Goal: Task Accomplishment & Management: Manage account settings

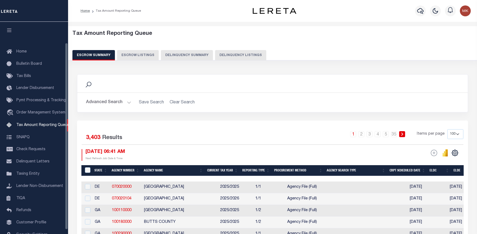
select select "100"
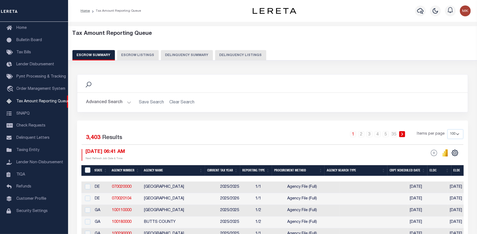
click at [249, 57] on button "Delinquency Listings" at bounding box center [240, 55] width 51 height 10
select select "100"
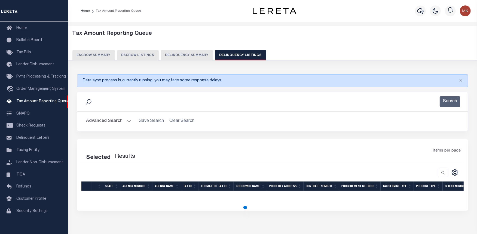
select select "100"
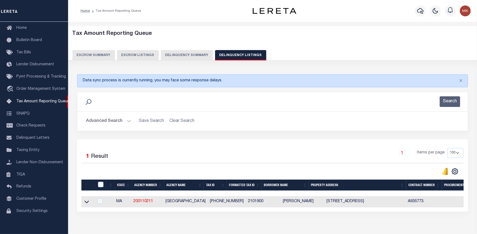
click at [129, 120] on button "Advanced Search" at bounding box center [108, 121] width 45 height 11
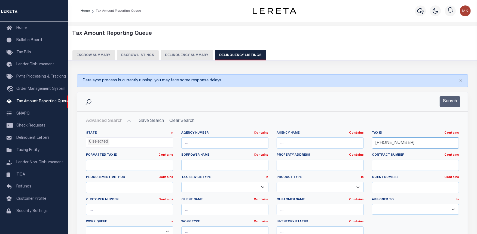
click at [387, 145] on input "210-19-00" at bounding box center [415, 142] width 87 height 11
paste input "[PHONE_NUMBER]"
type input "[PHONE_NUMBER]"
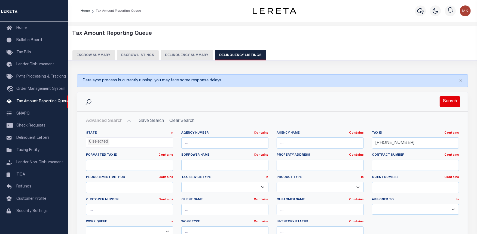
click at [449, 102] on button "Search" at bounding box center [450, 101] width 20 height 11
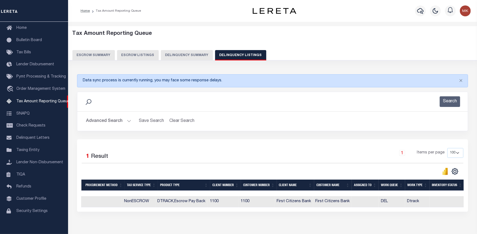
scroll to position [0, 364]
click at [191, 212] on div "Selected 1 Result 1 Items per page 10 25 50 100 500" at bounding box center [272, 175] width 391 height 72
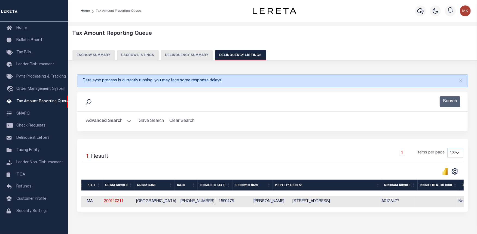
click at [190, 212] on div "Selected 1 Result 1 Items per page 10 25 50 100 500" at bounding box center [272, 175] width 391 height 72
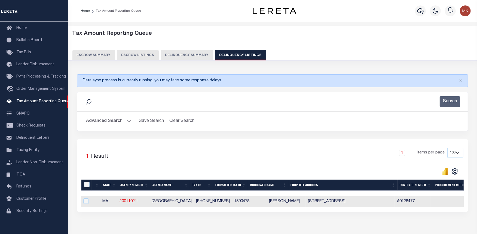
scroll to position [0, 0]
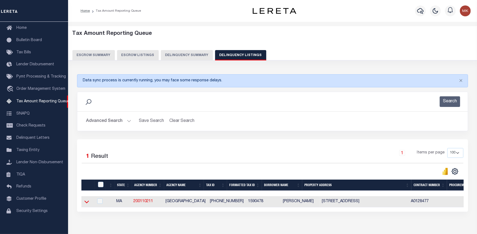
click at [87, 203] on icon at bounding box center [86, 202] width 5 height 6
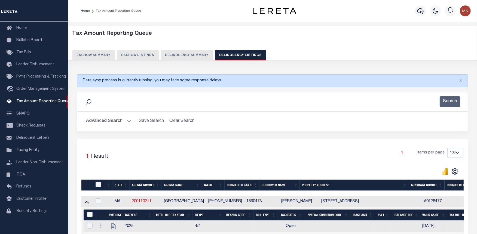
scroll to position [30, 0]
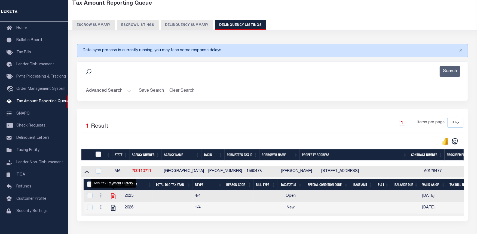
click at [112, 198] on icon "" at bounding box center [113, 196] width 7 height 7
checkbox input "true"
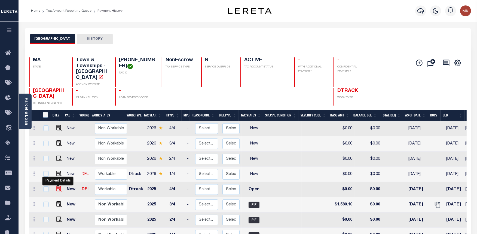
click at [58, 186] on img "" at bounding box center [58, 188] width 5 height 5
checkbox input "true"
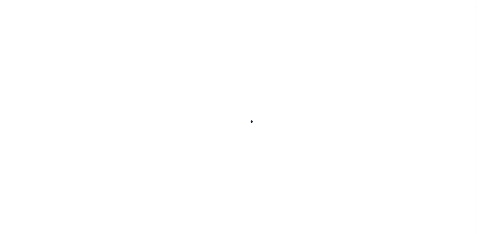
checkbox input "false"
type input "[DATE]"
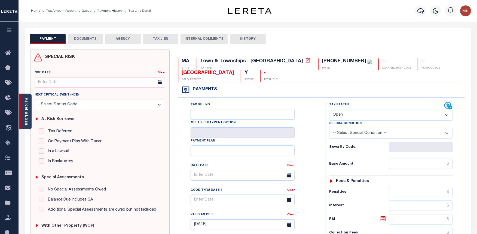
click at [22, 97] on div "Parcel & Loan" at bounding box center [25, 112] width 12 height 36
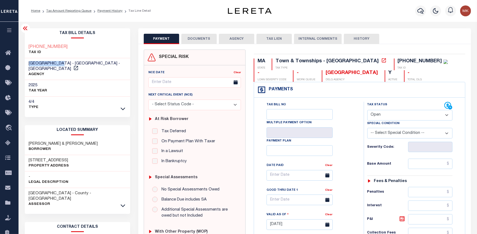
drag, startPoint x: 27, startPoint y: 62, endPoint x: 65, endPoint y: 59, distance: 37.2
click at [65, 63] on div "[GEOGRAPHIC_DATA] - [GEOGRAPHIC_DATA] - [GEOGRAPHIC_DATA] AGENCY" at bounding box center [77, 69] width 105 height 22
click at [70, 49] on div "159-04-78 TAX ID" at bounding box center [77, 50] width 105 height 17
drag, startPoint x: 65, startPoint y: 63, endPoint x: 26, endPoint y: 64, distance: 38.7
click at [26, 64] on div "BROOKLINE TOWN - Town & Townships - MA AGENCY" at bounding box center [77, 69] width 105 height 22
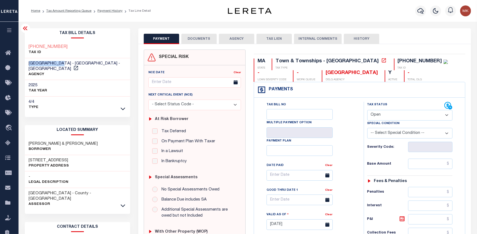
copy span "[GEOGRAPHIC_DATA]"
click at [446, 114] on select "- Select Status Code - Open Due/Unpaid Paid Incomplete No Tax Due Internal Refu…" at bounding box center [409, 115] width 85 height 11
click at [420, 112] on select "- Select Status Code - Open Due/Unpaid Paid Incomplete No Tax Due Internal Refu…" at bounding box center [409, 115] width 85 height 11
select select "PYD"
click at [367, 110] on select "- Select Status Code - Open Due/Unpaid Paid Incomplete No Tax Due Internal Refu…" at bounding box center [409, 115] width 85 height 11
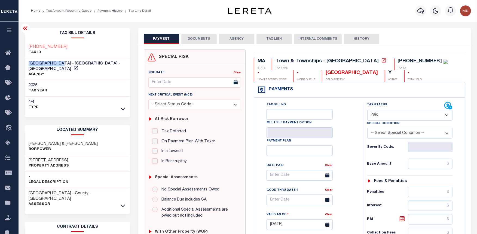
type input "[DATE]"
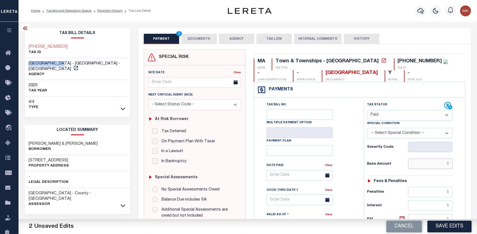
click at [414, 163] on input "text" at bounding box center [430, 164] width 45 height 10
click at [427, 164] on input "text" at bounding box center [430, 164] width 45 height 10
click at [426, 168] on input "text" at bounding box center [430, 164] width 45 height 10
type input "$0.00"
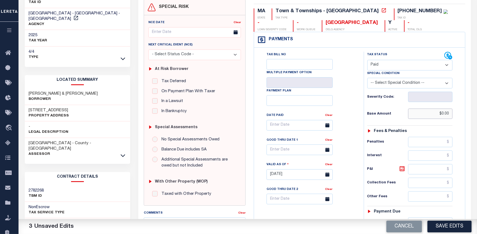
scroll to position [91, 0]
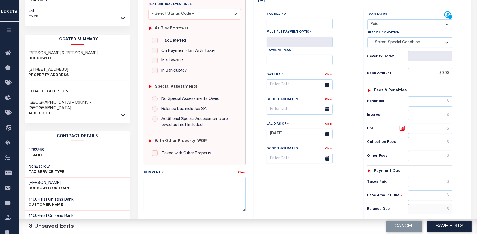
click at [421, 212] on input "text" at bounding box center [430, 209] width 45 height 10
click at [348, 123] on div "Tax Bill No Multiple Payment Option Payment Plan Clear" at bounding box center [307, 87] width 96 height 153
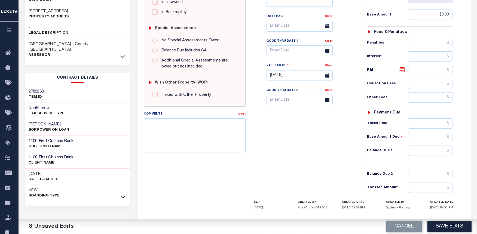
scroll to position [179, 0]
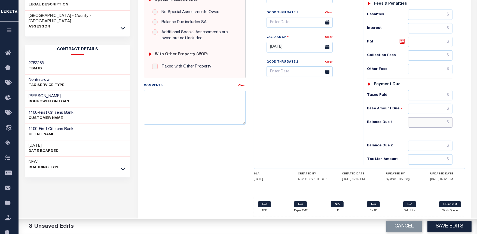
click at [419, 121] on input "text" at bounding box center [430, 122] width 45 height 10
type input "$0.00"
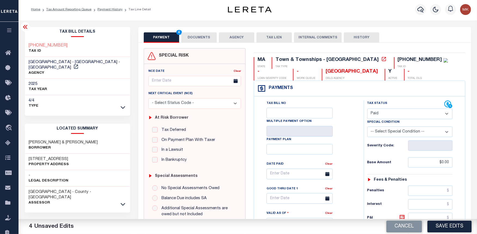
scroll to position [0, 0]
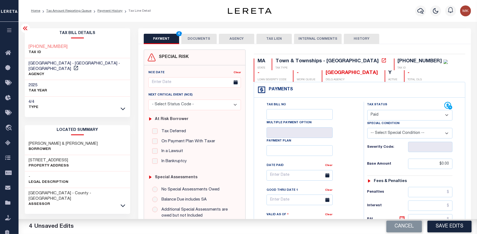
click at [201, 36] on button "DOCUMENTS" at bounding box center [198, 39] width 35 height 10
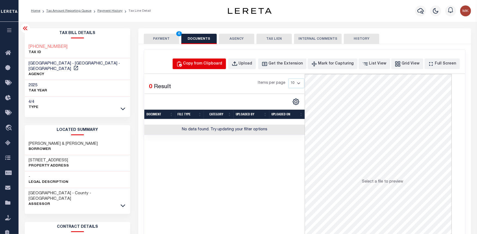
click at [212, 64] on div "Copy from Clipboard" at bounding box center [202, 64] width 39 height 6
select select "POP"
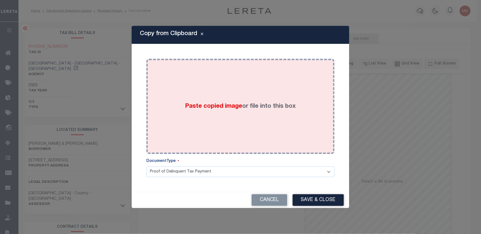
click at [241, 107] on label "Paste copied image or file into this box" at bounding box center [240, 106] width 111 height 9
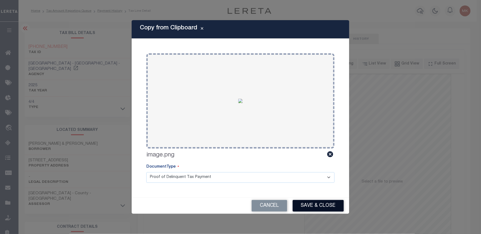
click at [310, 203] on button "Save & Close" at bounding box center [318, 206] width 51 height 12
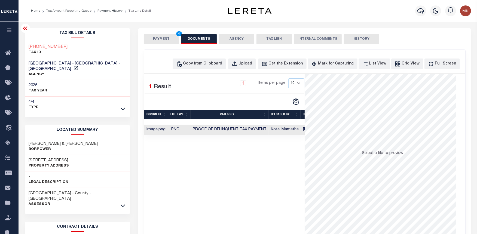
click at [153, 42] on button "PAYMENT 4" at bounding box center [161, 39] width 35 height 10
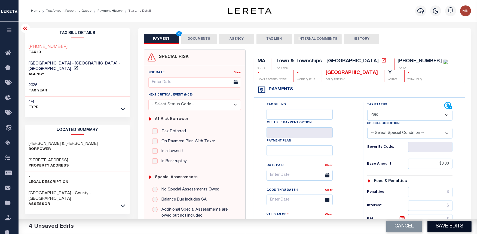
click at [445, 225] on button "Save Edits" at bounding box center [449, 227] width 44 height 12
checkbox input "false"
type input "$0"
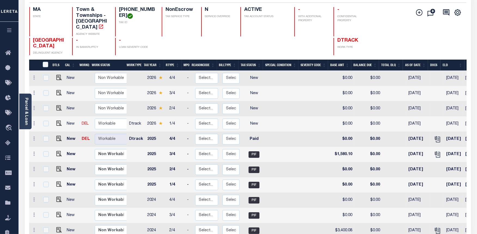
scroll to position [60, 0]
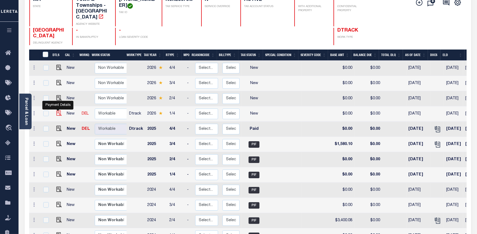
click at [59, 111] on img "" at bounding box center [58, 113] width 5 height 5
checkbox input "true"
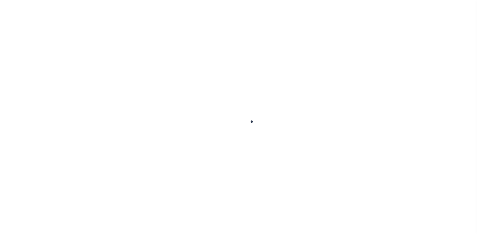
checkbox input "false"
type input "[DATE]"
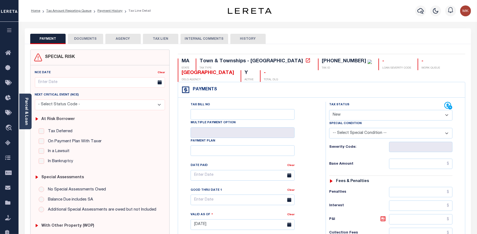
click at [78, 37] on button "DOCUMENTS" at bounding box center [85, 39] width 35 height 10
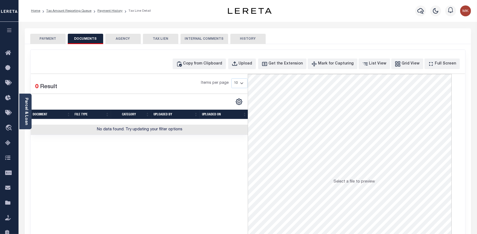
click at [52, 37] on button "PAYMENT" at bounding box center [47, 39] width 35 height 10
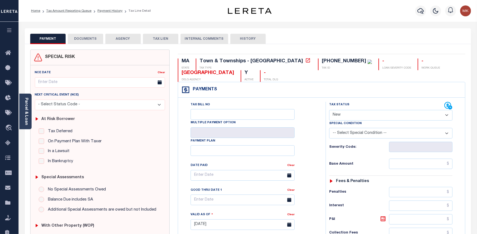
drag, startPoint x: 441, startPoint y: 116, endPoint x: 438, endPoint y: 116, distance: 3.8
click at [441, 116] on select "- Select Status Code - Open Due/Unpaid Paid Incomplete No Tax Due Internal Refu…" at bounding box center [390, 115] width 123 height 11
select select "PYD"
click at [329, 110] on select "- Select Status Code - Open Due/Unpaid Paid Incomplete No Tax Due Internal Refu…" at bounding box center [390, 115] width 123 height 11
type input "[DATE]"
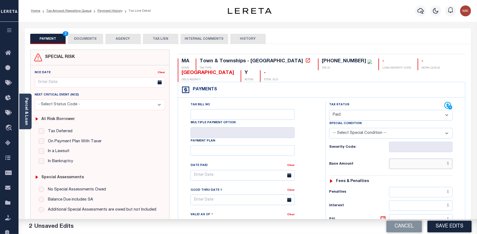
click at [408, 165] on input "text" at bounding box center [420, 164] width 63 height 10
type input "$0.00"
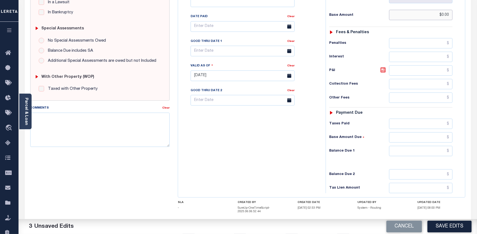
scroll to position [181, 0]
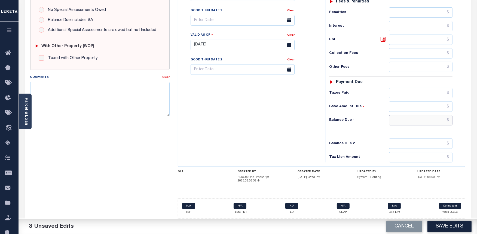
click at [405, 121] on input "text" at bounding box center [420, 120] width 63 height 10
type input "$0.00"
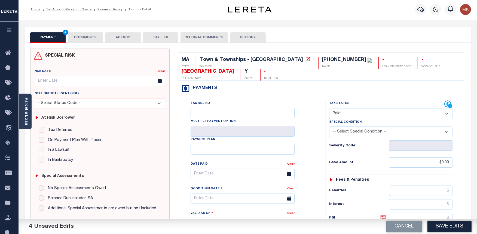
scroll to position [0, 0]
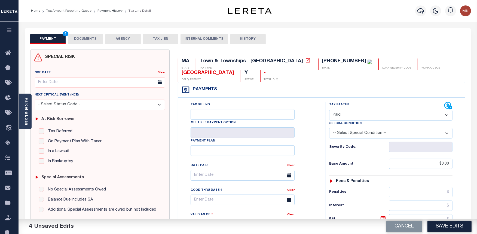
click at [92, 40] on button "DOCUMENTS" at bounding box center [85, 39] width 35 height 10
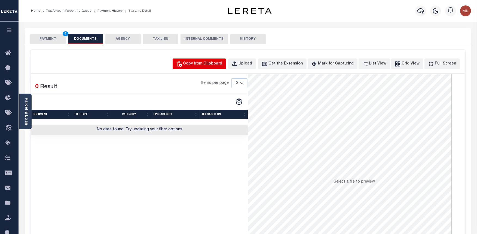
click at [202, 61] on div "Copy from Clipboard" at bounding box center [202, 64] width 39 height 6
select select "POP"
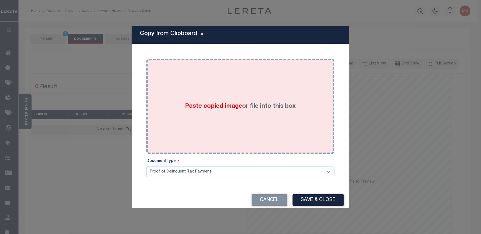
click at [253, 105] on label "Paste copied image or file into this box" at bounding box center [240, 106] width 111 height 9
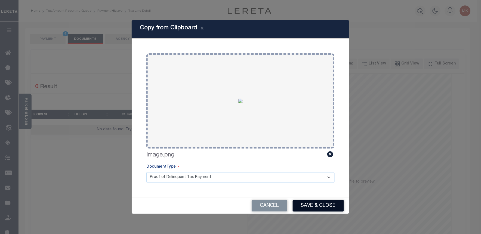
click at [326, 206] on button "Save & Close" at bounding box center [318, 206] width 51 height 12
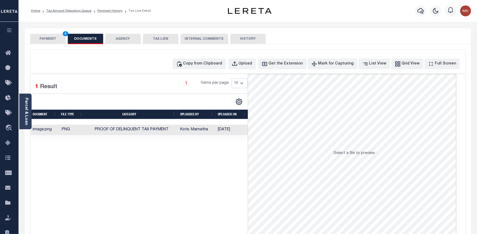
click at [47, 38] on button "PAYMENT 4" at bounding box center [47, 39] width 35 height 10
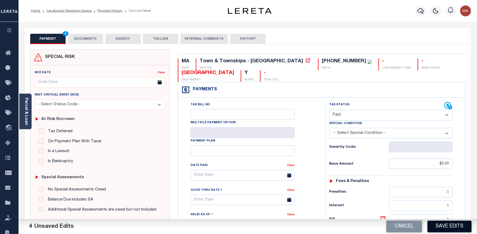
click at [445, 226] on button "Save Edits" at bounding box center [449, 227] width 44 height 12
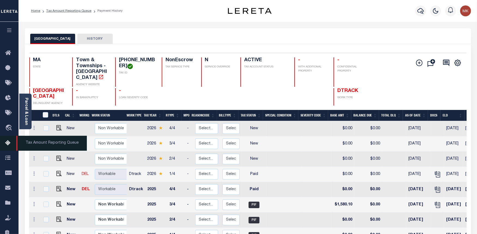
click at [9, 144] on icon at bounding box center [9, 143] width 9 height 7
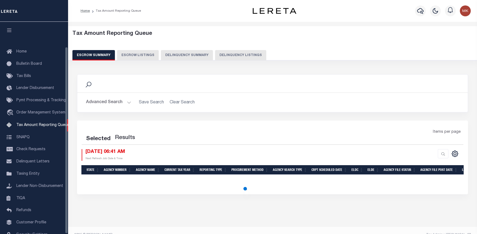
click at [224, 55] on button "Delinquency Listings" at bounding box center [240, 55] width 51 height 10
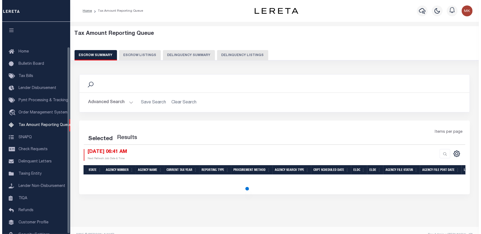
scroll to position [28, 0]
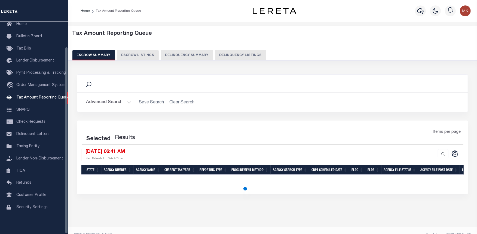
select select "100"
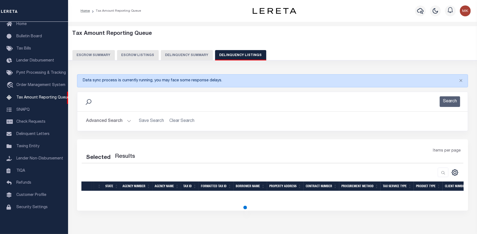
select select "100"
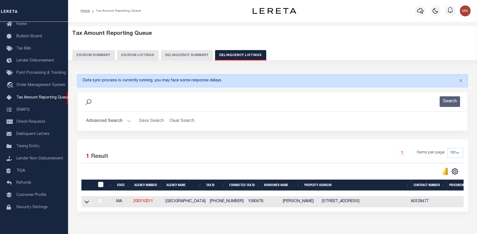
click at [102, 185] on input "checkbox" at bounding box center [100, 184] width 5 height 5
checkbox input "true"
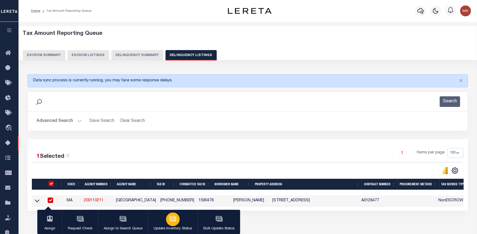
click at [161, 222] on button "Update Inventory Status" at bounding box center [173, 222] width 50 height 25
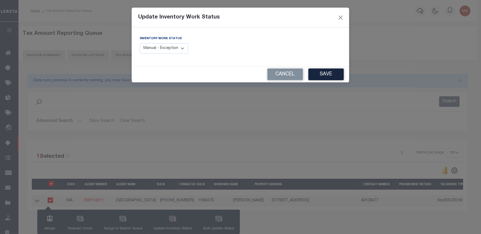
click at [169, 48] on select "Manual - Exception Pended - Awaiting Search Late Add Exception Completed" at bounding box center [164, 48] width 48 height 11
select select "4"
click at [140, 43] on select "Manual - Exception Pended - Awaiting Search Late Add Exception Completed" at bounding box center [164, 48] width 48 height 11
click at [331, 69] on button "Save" at bounding box center [326, 75] width 35 height 12
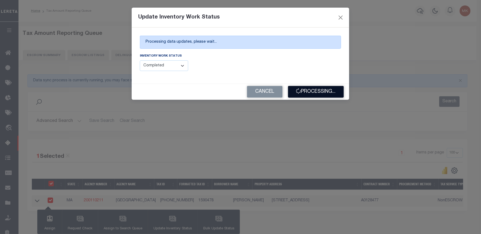
click at [330, 94] on button "Processing..." at bounding box center [316, 92] width 56 height 12
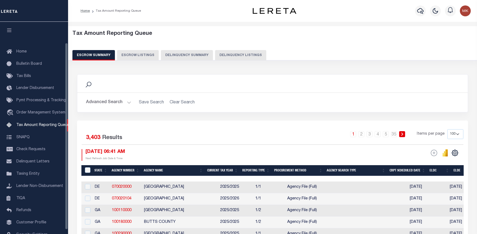
select select "100"
drag, startPoint x: 0, startPoint y: 0, endPoint x: 201, endPoint y: 103, distance: 225.5
click at [24, 107] on link "travel_explore Order Management System" at bounding box center [34, 113] width 68 height 13
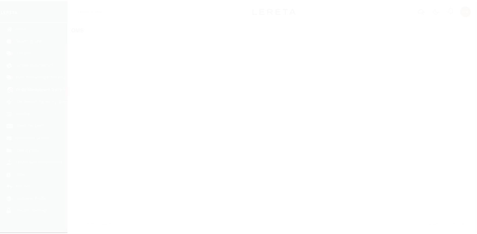
scroll to position [28, 0]
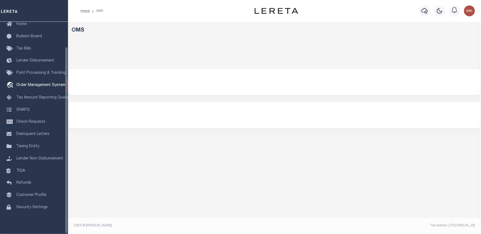
select select "200"
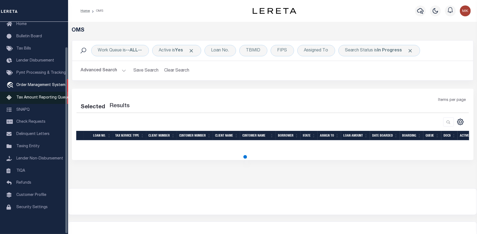
click at [25, 96] on span "Tax Amount Reporting Queue" at bounding box center [42, 98] width 53 height 4
select select "200"
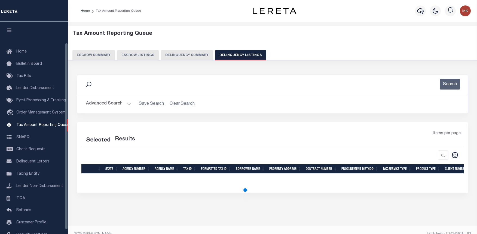
select select "100"
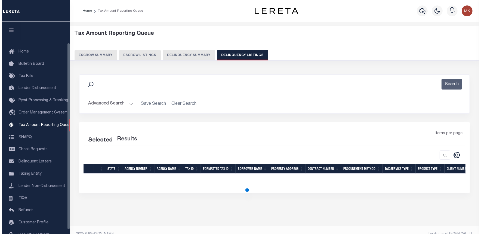
scroll to position [24, 0]
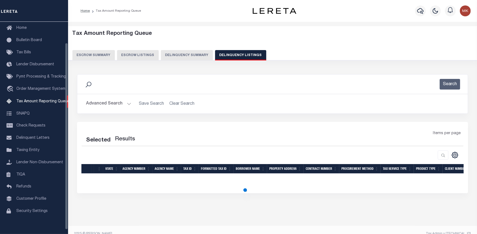
select select "100"
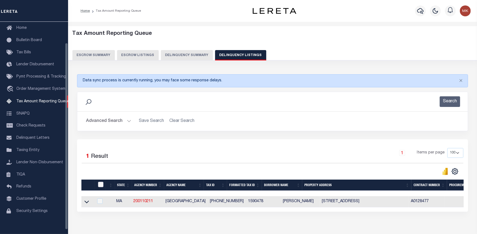
click at [101, 185] on input "checkbox" at bounding box center [100, 184] width 5 height 5
checkbox input "true"
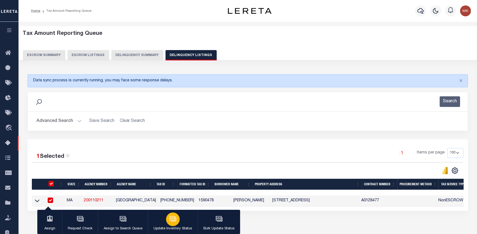
click at [172, 216] on icon "button" at bounding box center [172, 218] width 7 height 7
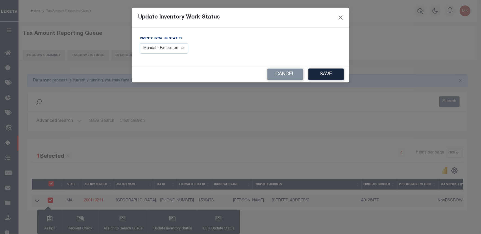
click at [180, 47] on select "Manual - Exception Pended - Awaiting Search Late Add Exception Completed" at bounding box center [164, 48] width 48 height 11
select select "4"
click at [140, 43] on select "Manual - Exception Pended - Awaiting Search Late Add Exception Completed" at bounding box center [164, 48] width 48 height 11
click at [335, 75] on button "Save" at bounding box center [326, 75] width 35 height 12
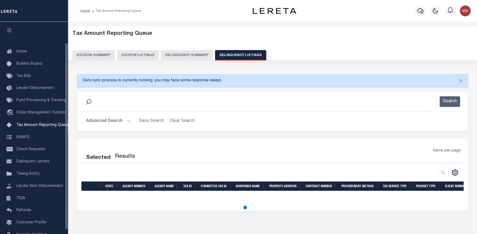
select select "100"
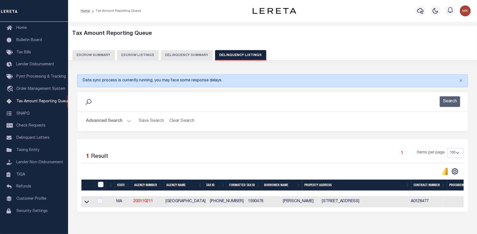
click at [128, 119] on button "Advanced Search" at bounding box center [108, 121] width 45 height 11
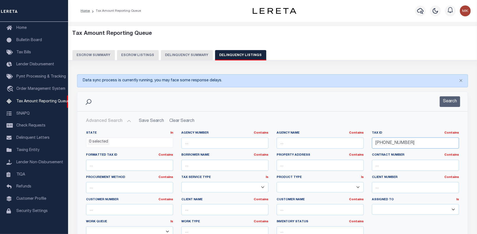
click at [387, 143] on input "[PHONE_NUMBER]" at bounding box center [415, 142] width 87 height 11
paste input "[PHONE_NUMBER]"
click at [387, 143] on input "159-159-04-78-78" at bounding box center [415, 142] width 87 height 11
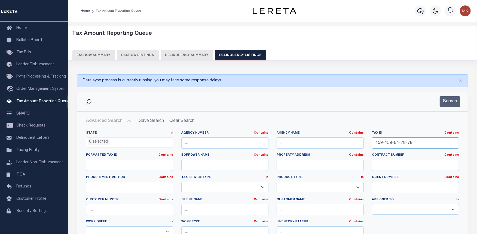
click at [387, 143] on input "159-159-04-78-78" at bounding box center [415, 142] width 87 height 11
paste input "04"
type input "[PHONE_NUMBER]"
click at [451, 101] on button "Search" at bounding box center [450, 101] width 20 height 11
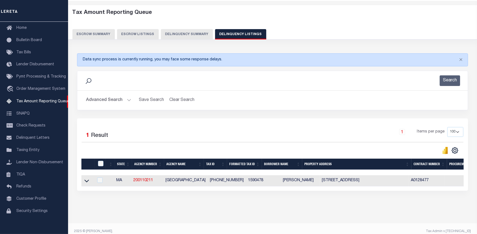
scroll to position [31, 0]
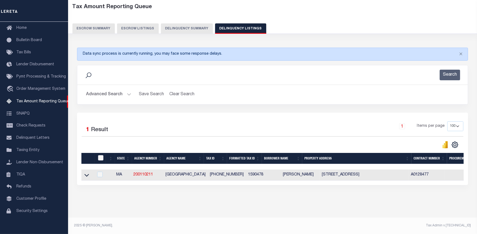
click at [102, 155] on input "checkbox" at bounding box center [100, 157] width 5 height 5
checkbox input "true"
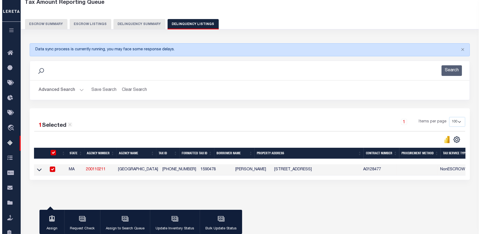
scroll to position [30, 0]
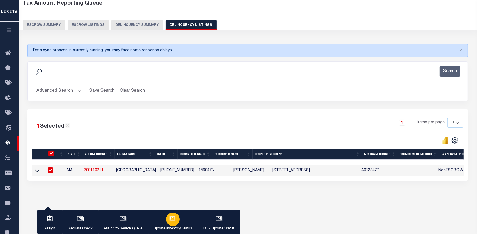
click at [169, 221] on icon "button" at bounding box center [172, 218] width 7 height 7
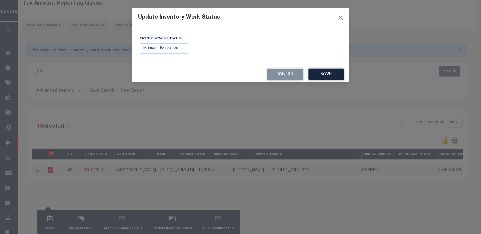
click at [186, 47] on select "Manual - Exception Pended - Awaiting Search Late Add Exception Completed" at bounding box center [164, 48] width 48 height 11
select select "4"
click at [140, 43] on select "Manual - Exception Pended - Awaiting Search Late Add Exception Completed" at bounding box center [164, 48] width 48 height 11
click at [311, 72] on button "Save" at bounding box center [326, 75] width 35 height 12
